Goal: Communication & Community: Answer question/provide support

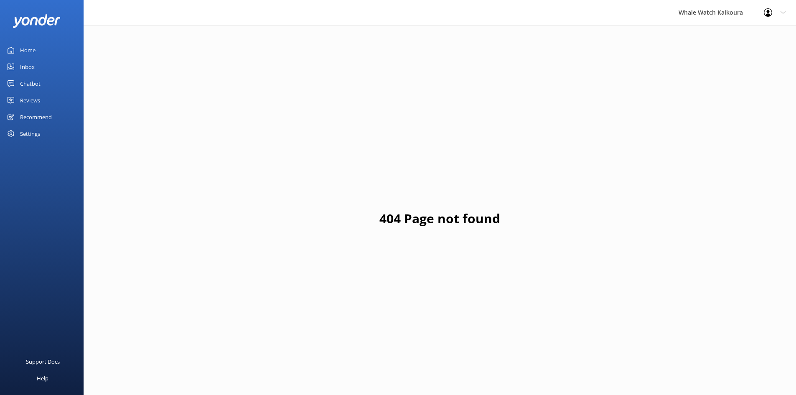
click at [34, 71] on div "Inbox" at bounding box center [27, 66] width 15 height 17
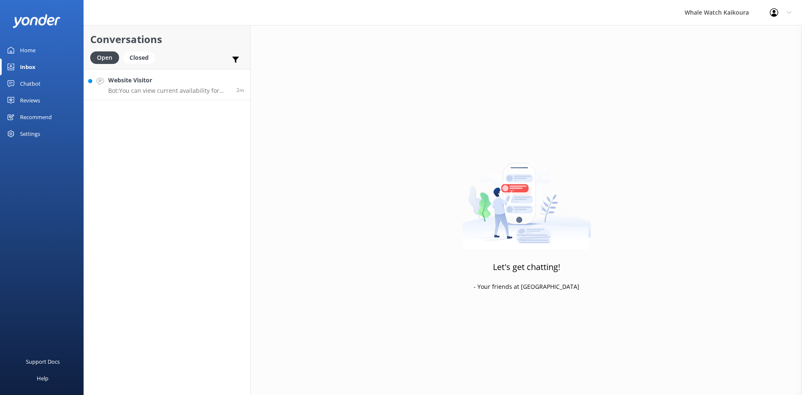
click at [162, 82] on h4 "Website Visitor" at bounding box center [169, 80] width 122 height 9
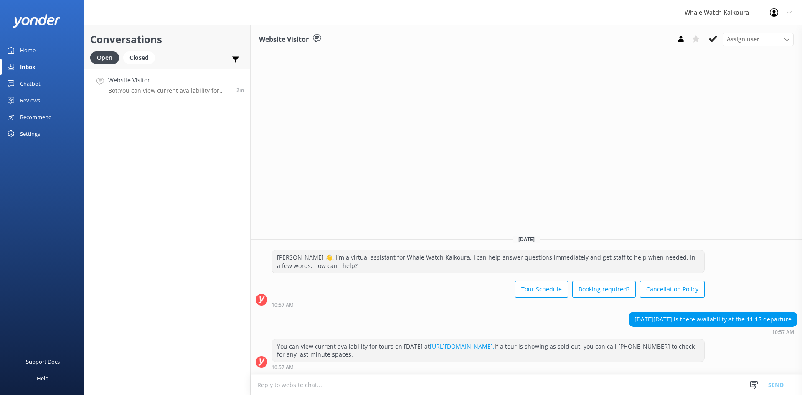
click at [416, 380] on textarea at bounding box center [526, 384] width 551 height 20
type textarea "[PERSON_NAME], yes we have availability for this tour time. Nga Mihi Nui Keira."
click at [774, 382] on button "Send" at bounding box center [775, 384] width 31 height 21
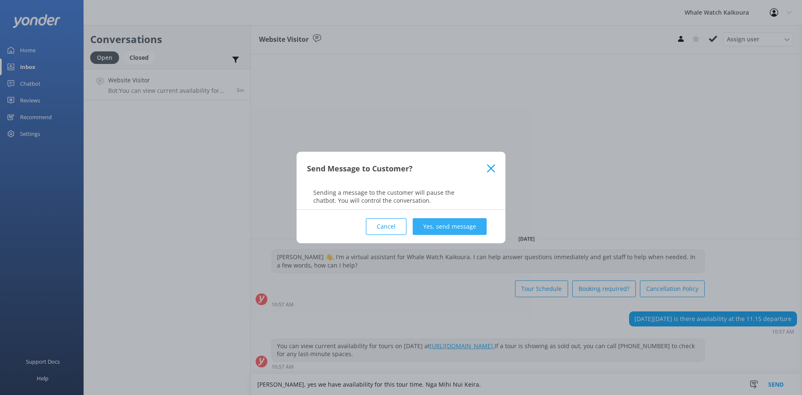
click at [442, 226] on button "Yes, send message" at bounding box center [450, 226] width 74 height 17
